Goal: Check status

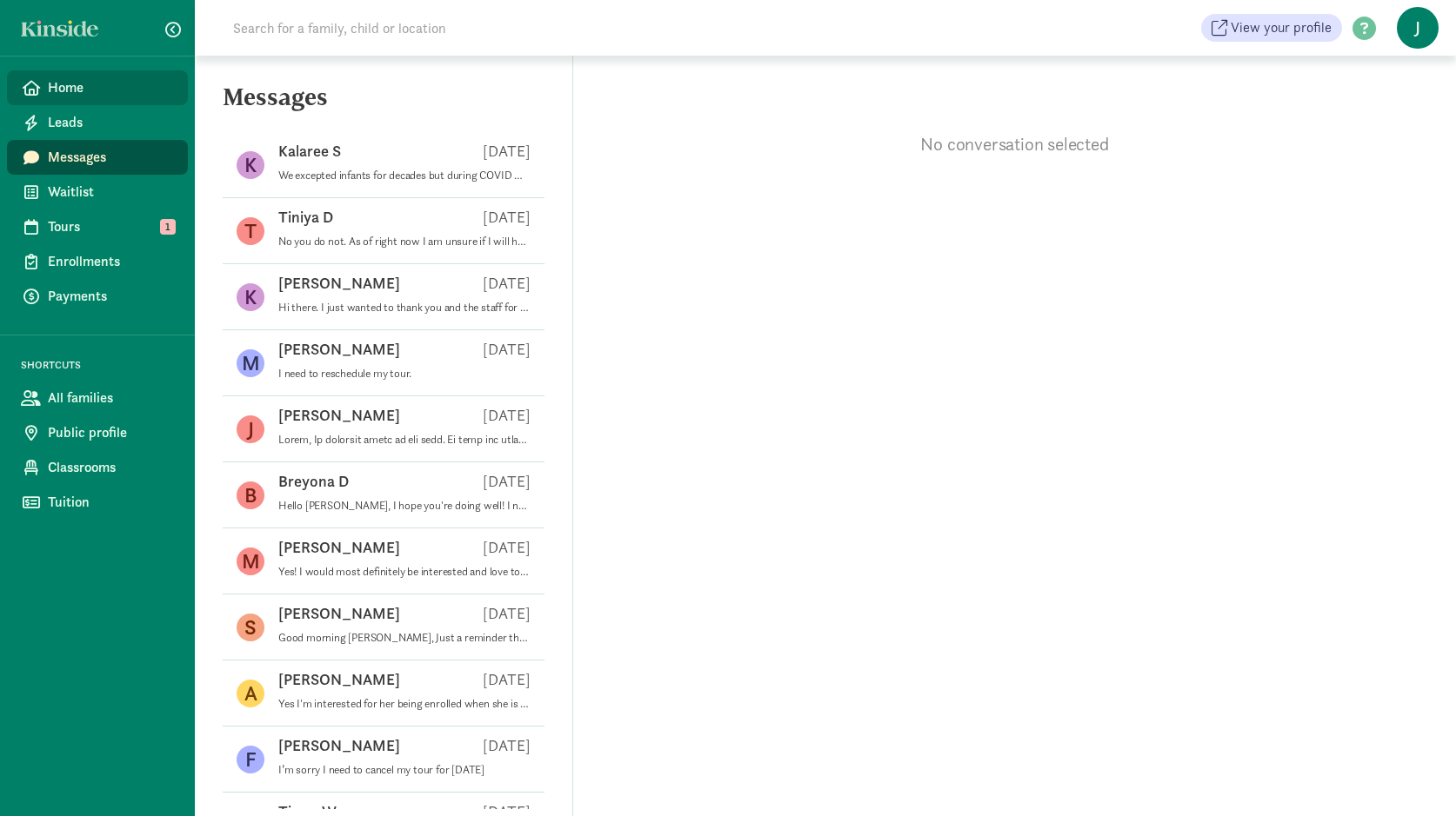
click at [87, 84] on span "Home" at bounding box center [110, 88] width 126 height 21
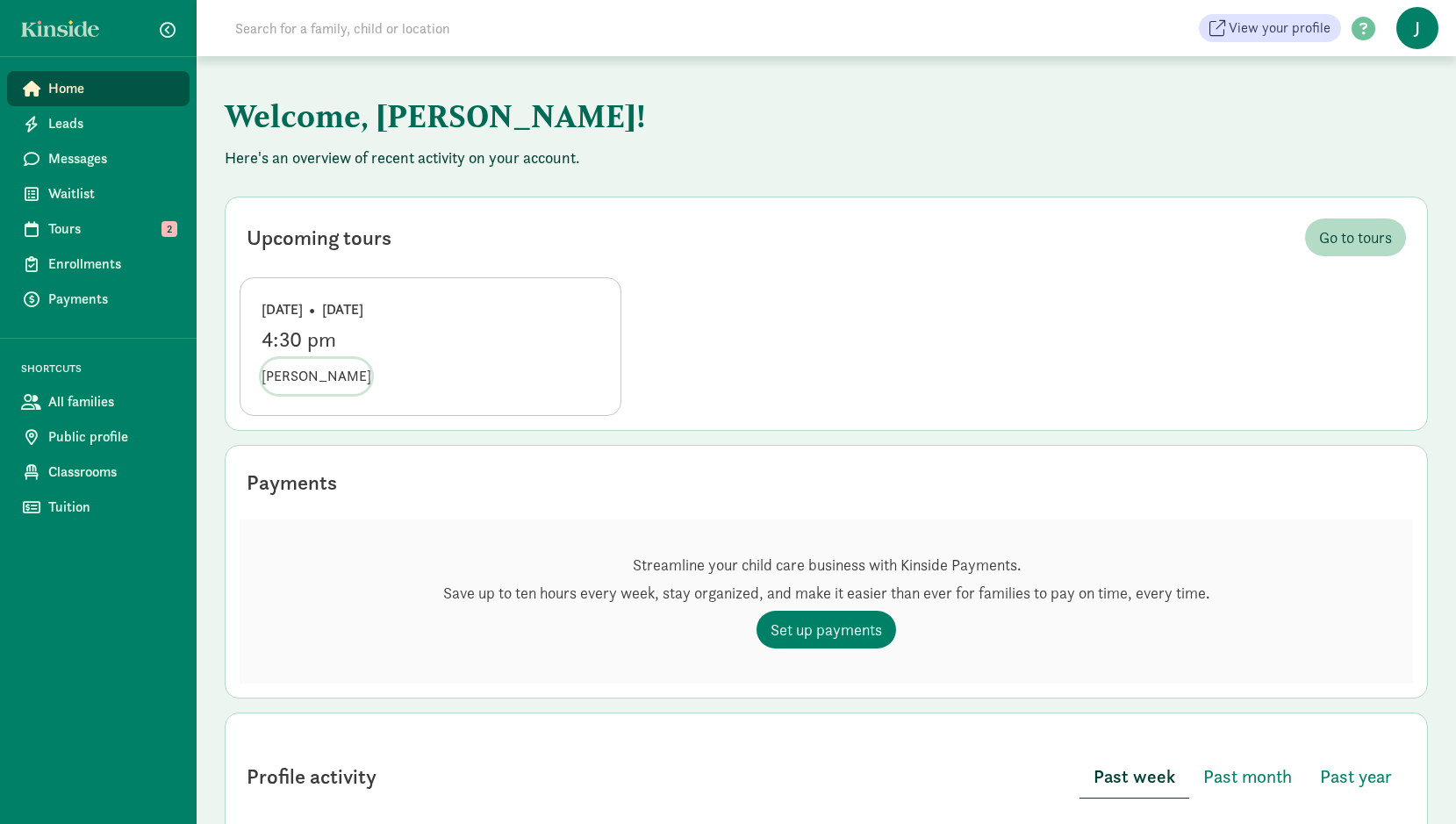
click at [331, 375] on span "Catalina Cabrera" at bounding box center [317, 377] width 110 height 21
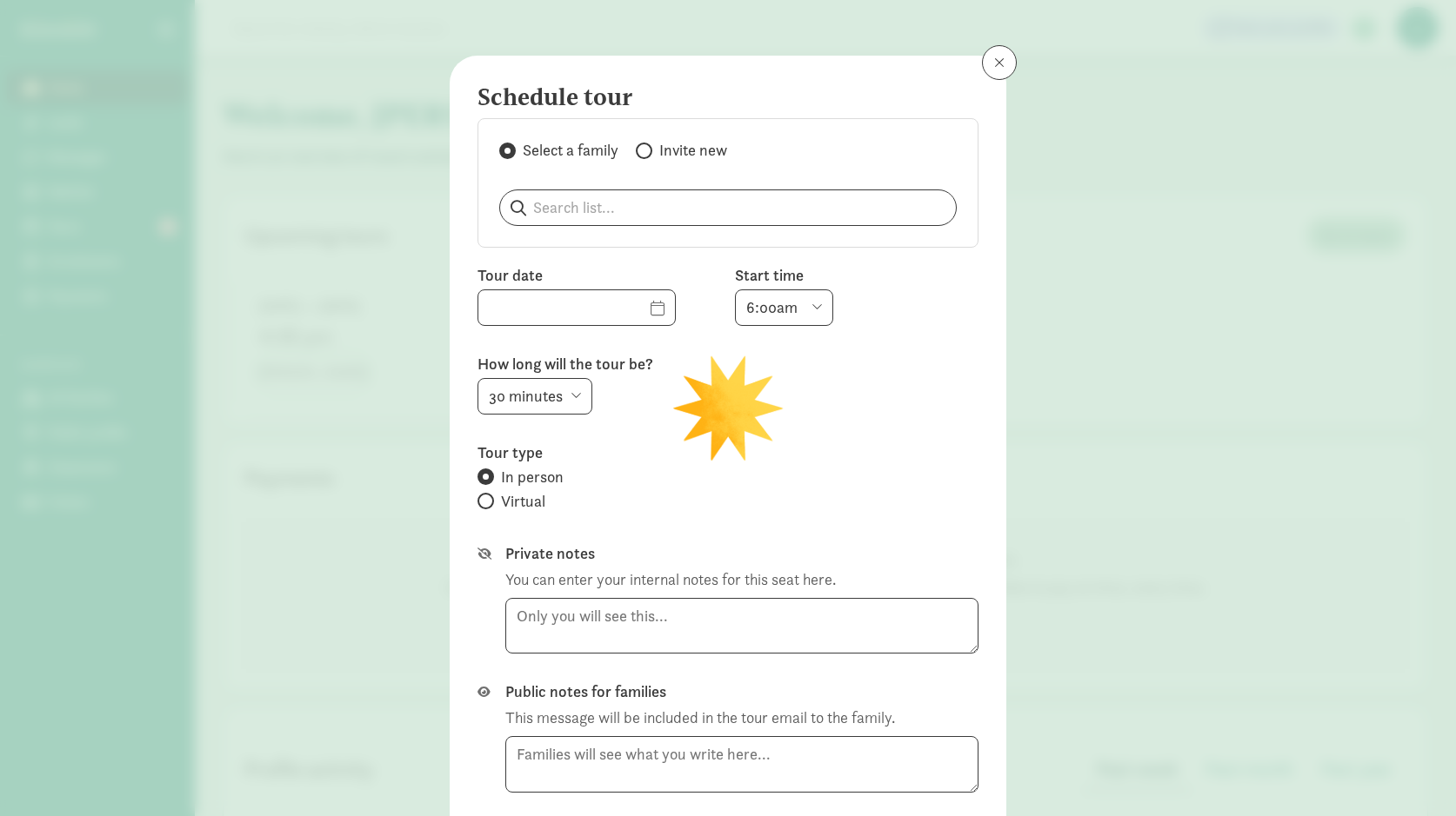
type input "09/02/2025"
select select "4:30pm"
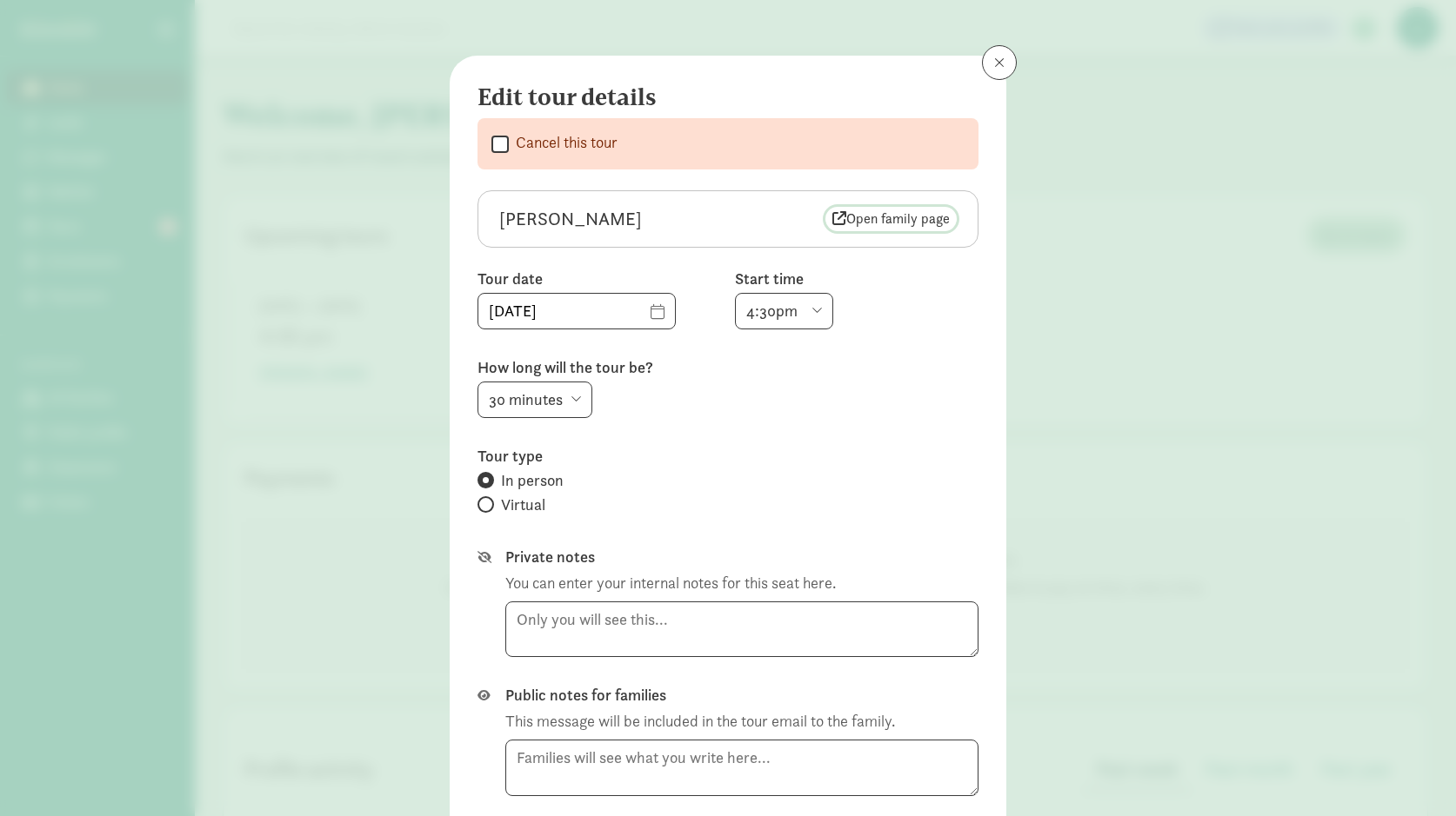
click at [891, 220] on span "Open family page" at bounding box center [891, 220] width 118 height 21
